Goal: Check status: Check status

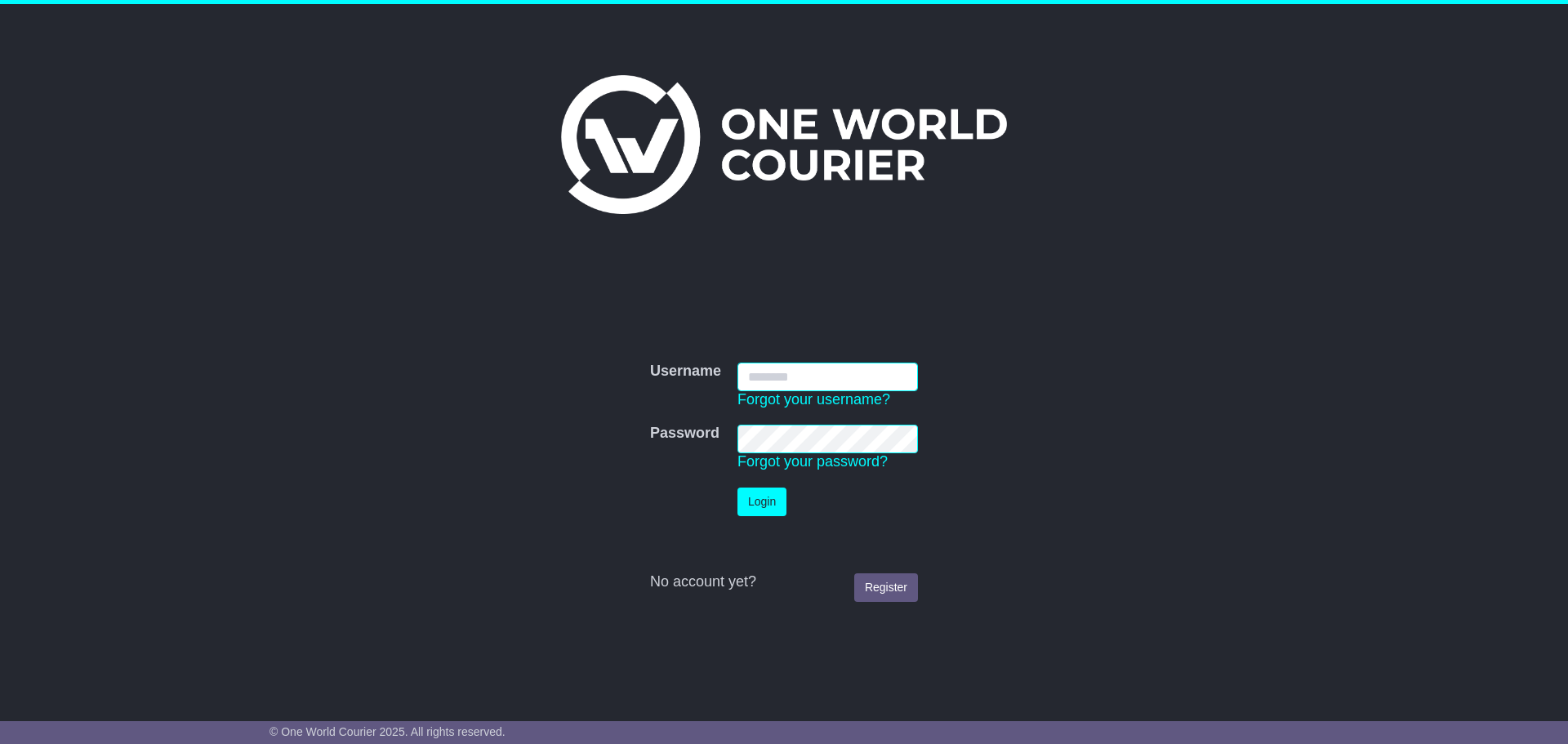
type input "**********"
click at [768, 507] on button "Login" at bounding box center [762, 501] width 49 height 28
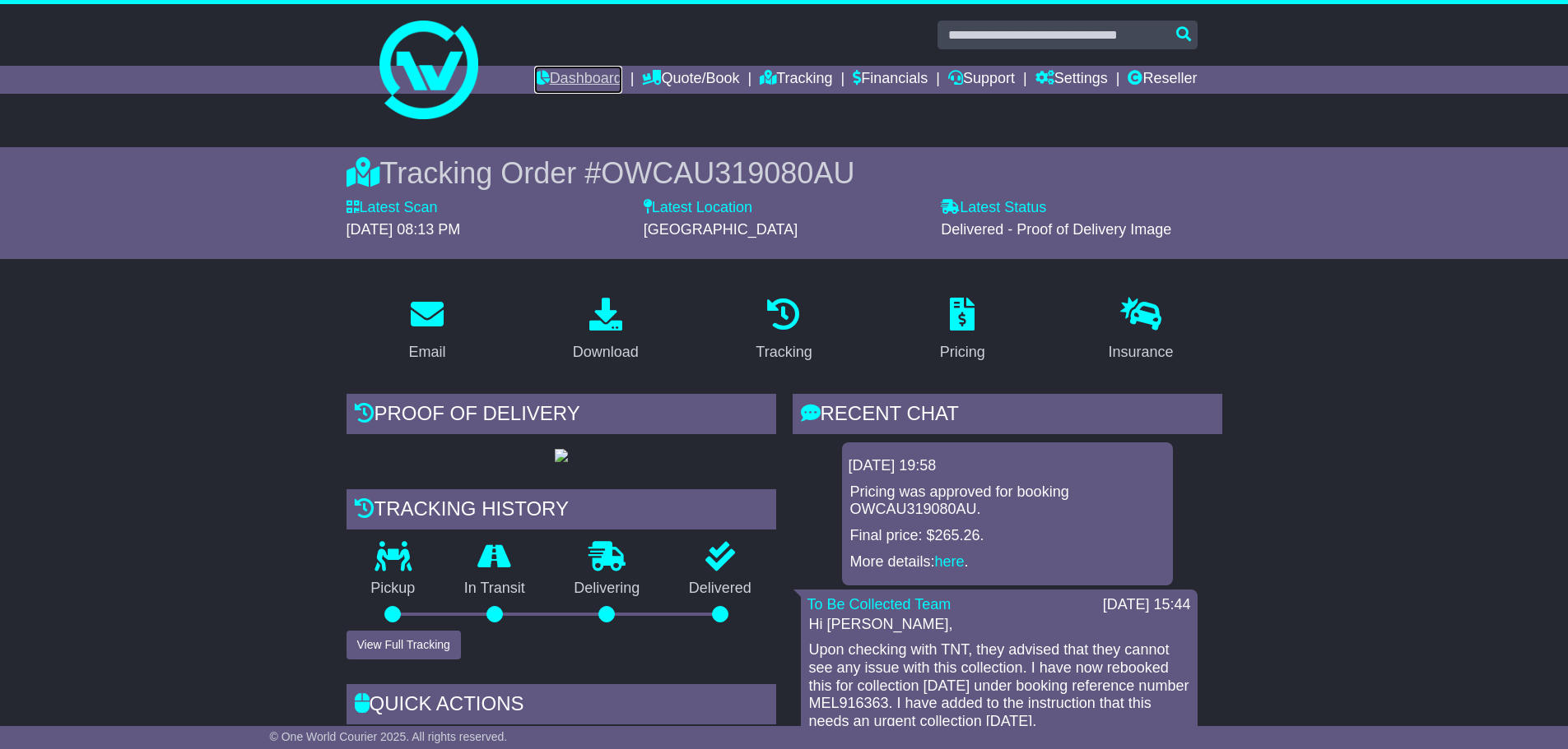
click at [550, 67] on link "Dashboard" at bounding box center [578, 80] width 88 height 28
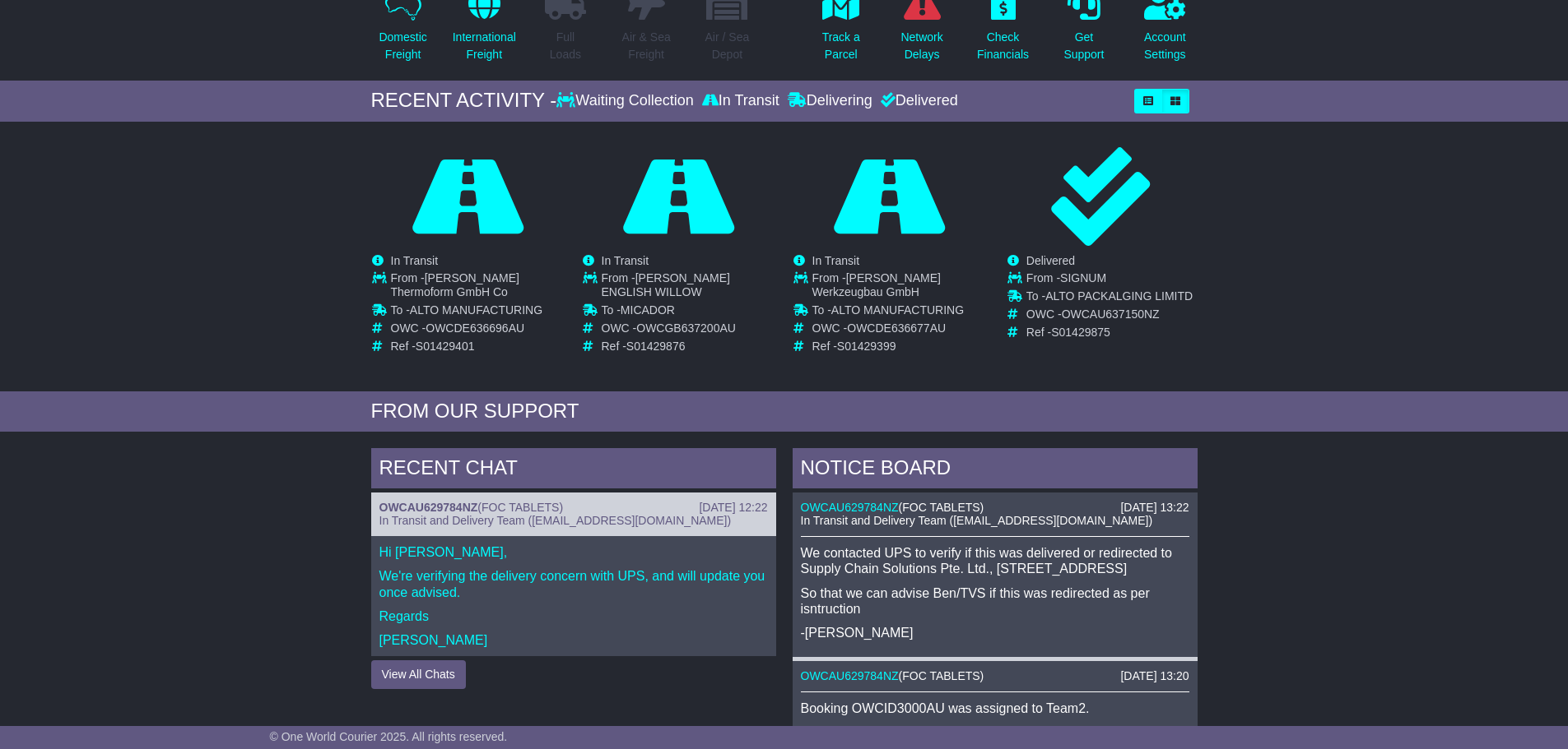
scroll to position [206, 0]
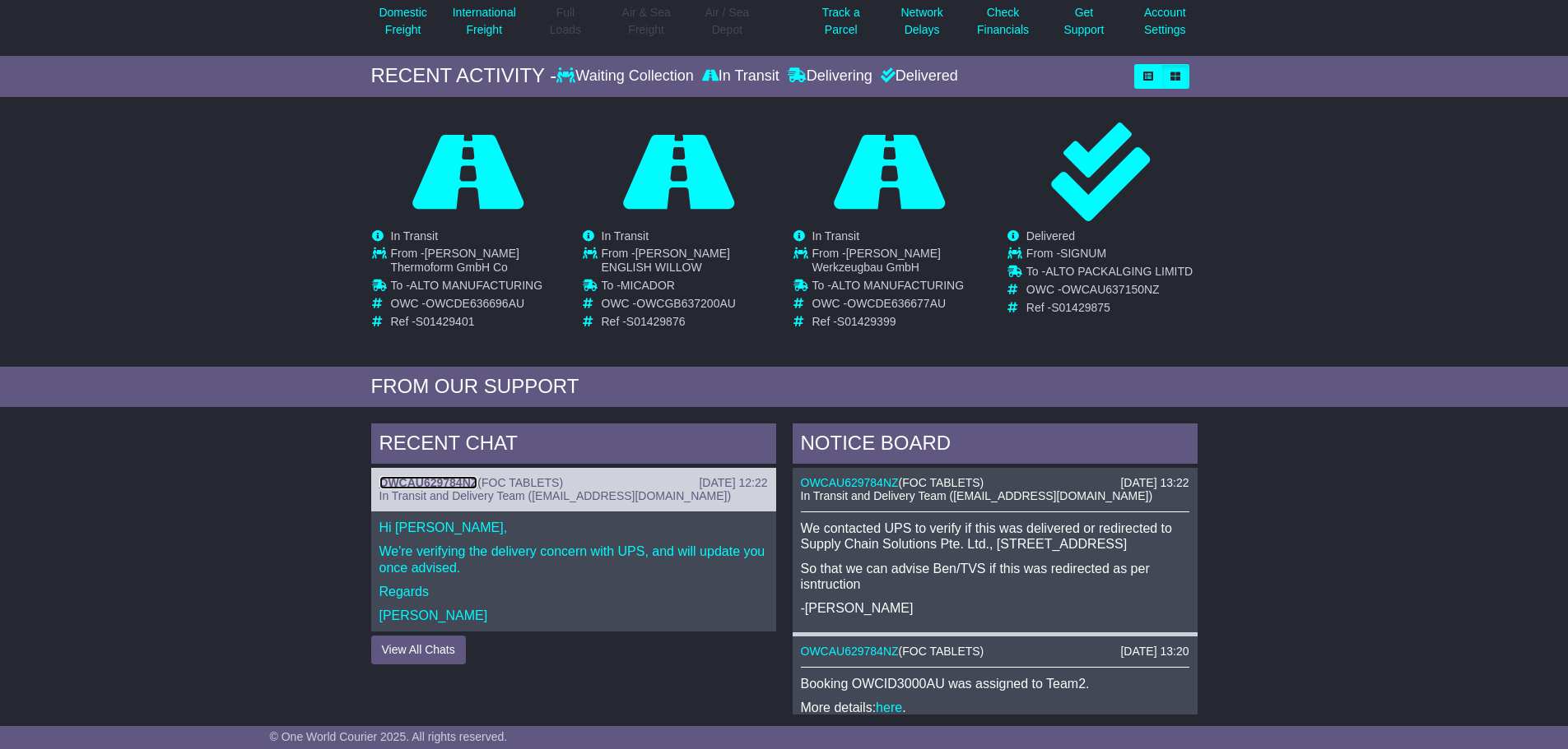
click at [429, 484] on link "OWCAU629784NZ" at bounding box center [429, 482] width 99 height 13
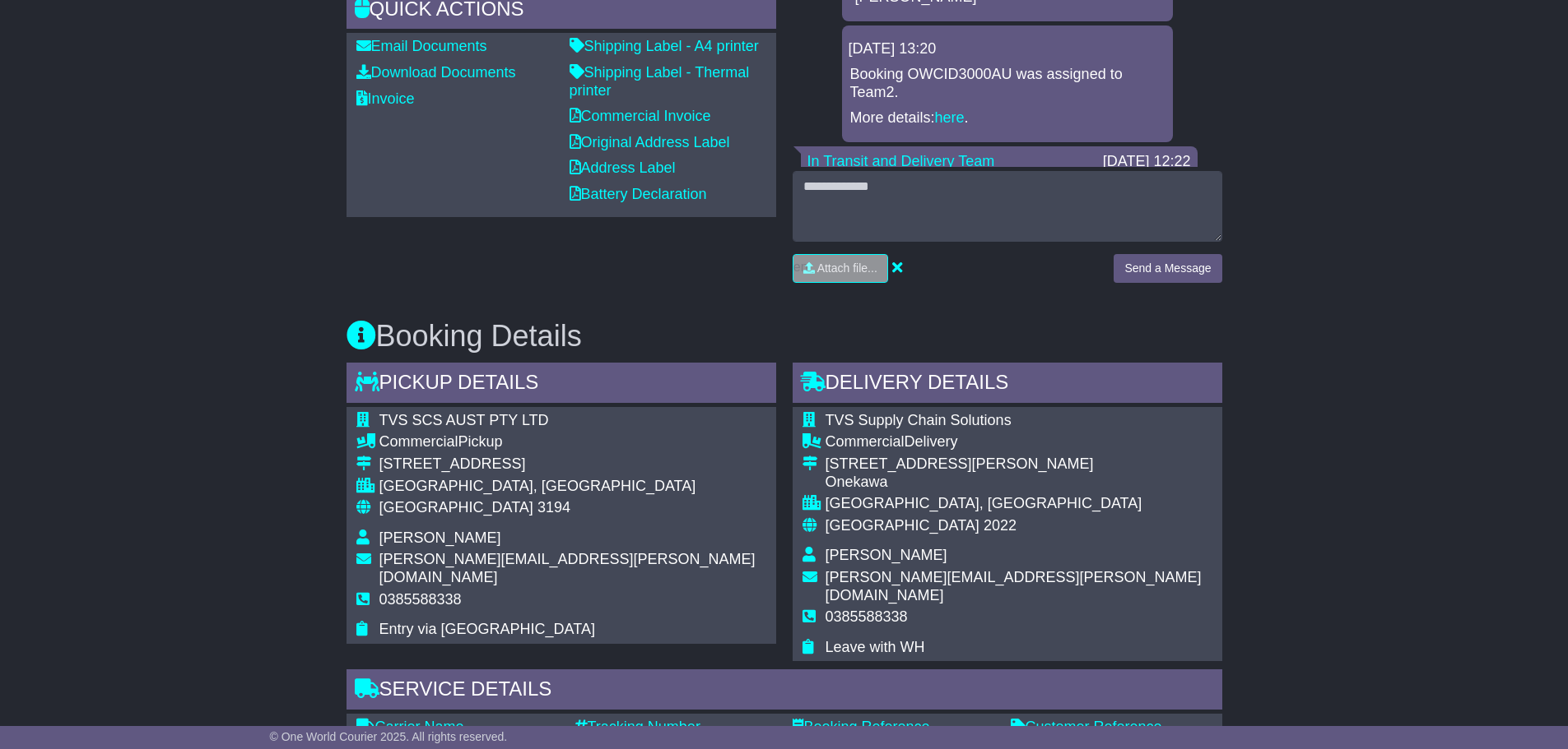
scroll to position [685, 0]
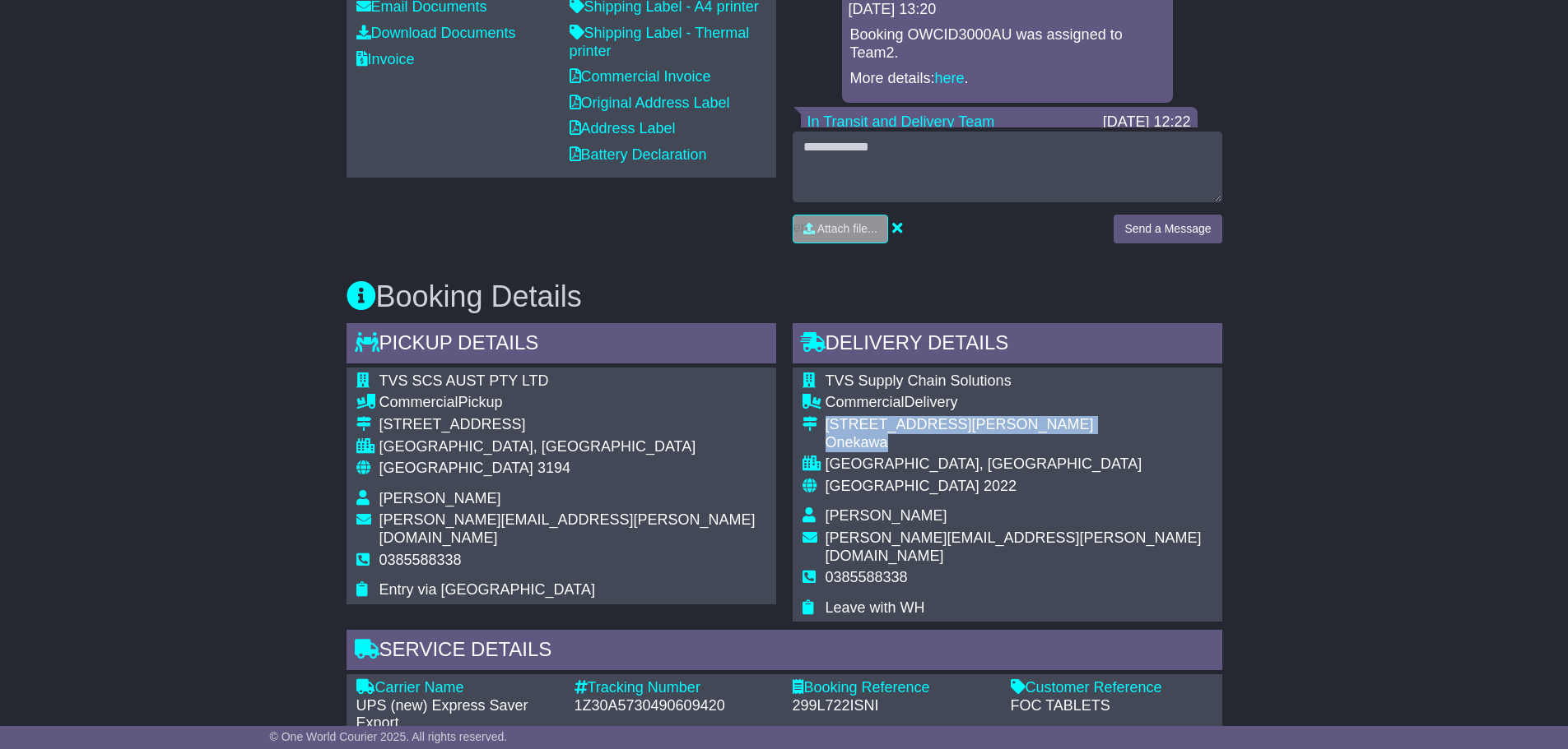
drag, startPoint x: 824, startPoint y: 423, endPoint x: 961, endPoint y: 443, distance: 138.5
click at [961, 443] on td "6 Percival Gull Place Onekawa" at bounding box center [1019, 436] width 387 height 39
drag, startPoint x: 828, startPoint y: 380, endPoint x: 1033, endPoint y: 540, distance: 260.0
click at [1033, 540] on div "TVS Supply Chain Solutions Commercial Delivery 6 Percival Gull Place Onekawa AU…" at bounding box center [1008, 495] width 430 height 255
copy table
